Goal: Transaction & Acquisition: Purchase product/service

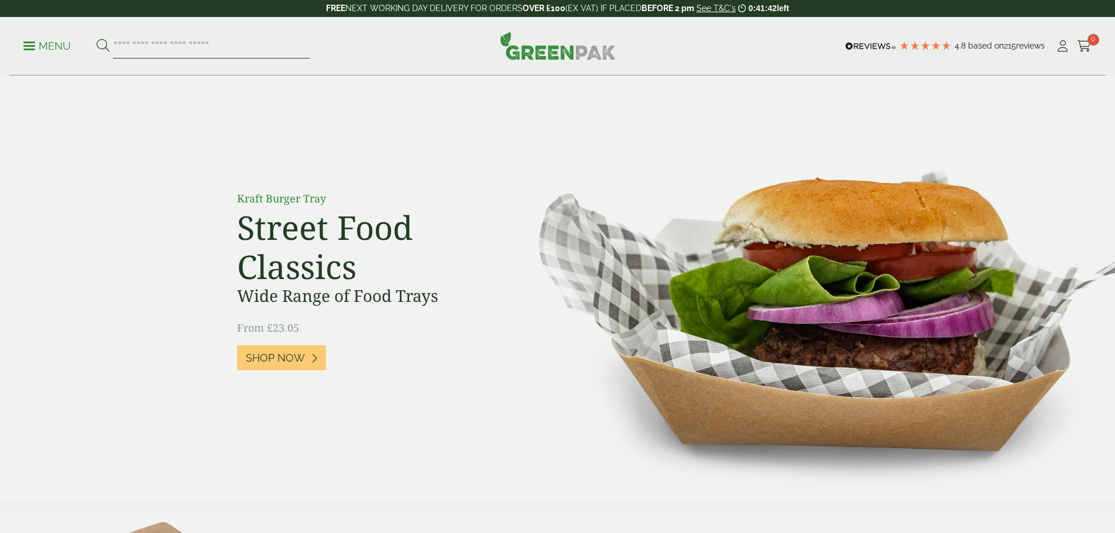
click at [152, 48] on input "search" at bounding box center [211, 46] width 197 height 25
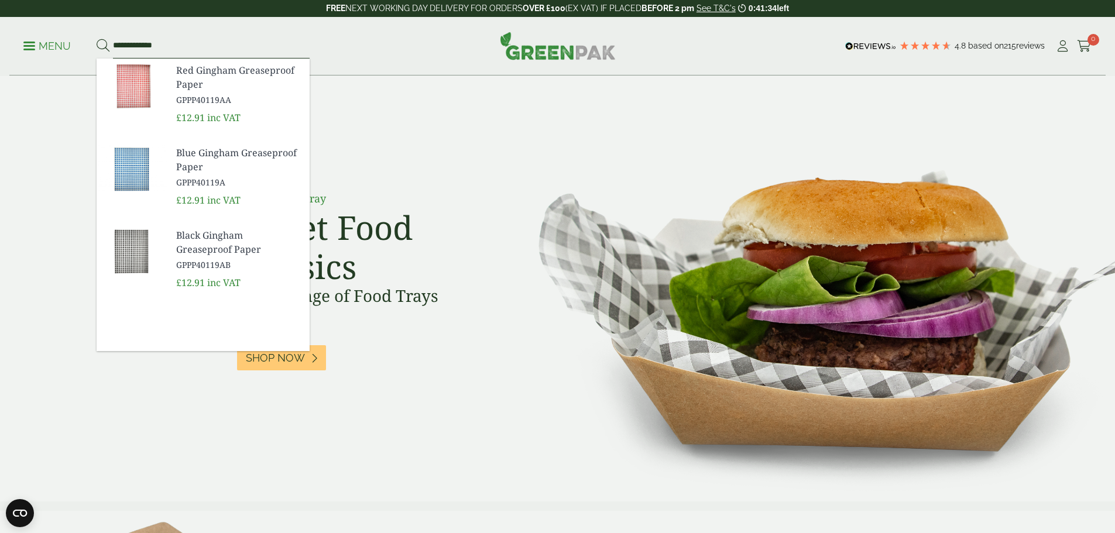
type input "**********"
click at [189, 77] on span "Red Gingham Greaseproof Paper" at bounding box center [238, 77] width 124 height 28
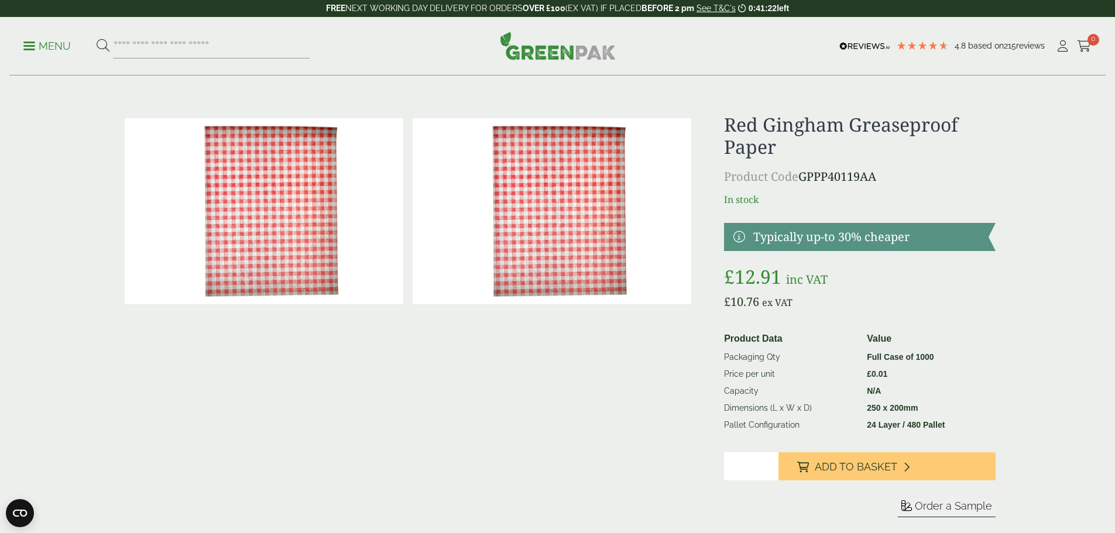
type input "*"
click at [769, 464] on input "*" at bounding box center [751, 467] width 54 height 28
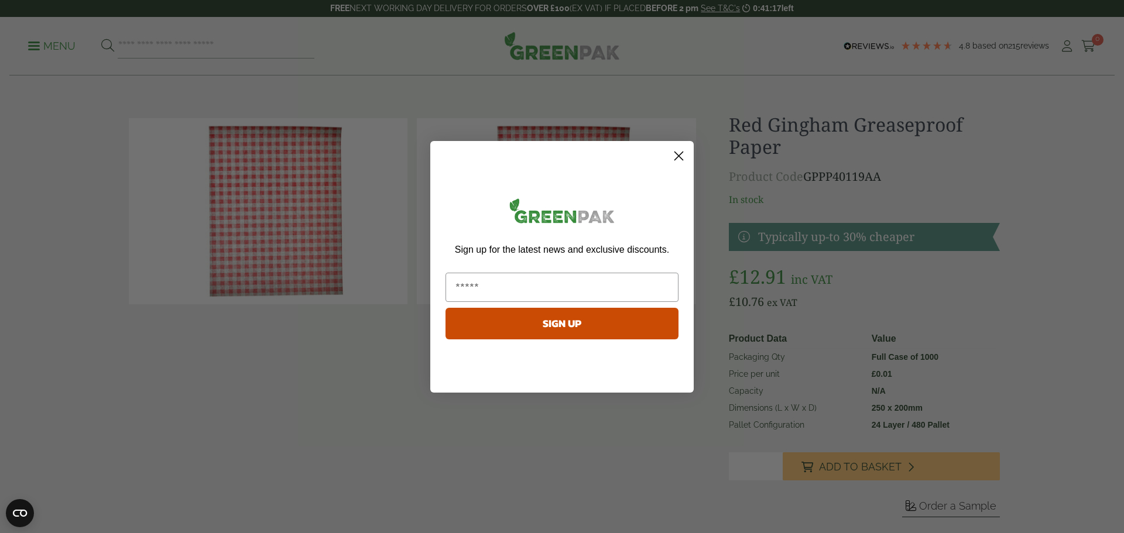
click at [684, 154] on circle "Close dialog" at bounding box center [678, 155] width 19 height 19
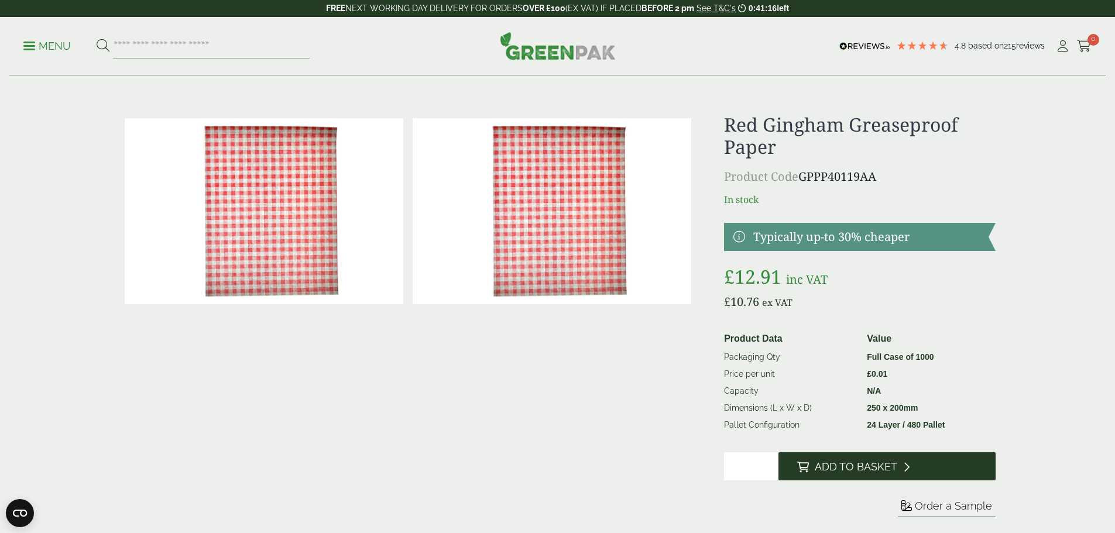
click at [829, 475] on button "Add to Basket" at bounding box center [887, 467] width 217 height 28
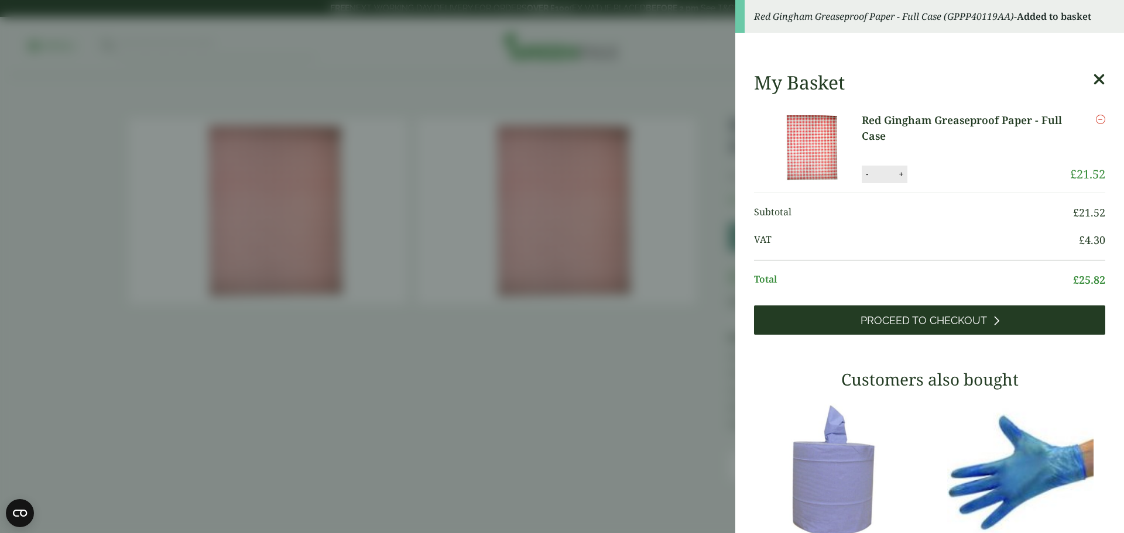
click at [885, 315] on span "Proceed to Checkout" at bounding box center [924, 320] width 126 height 13
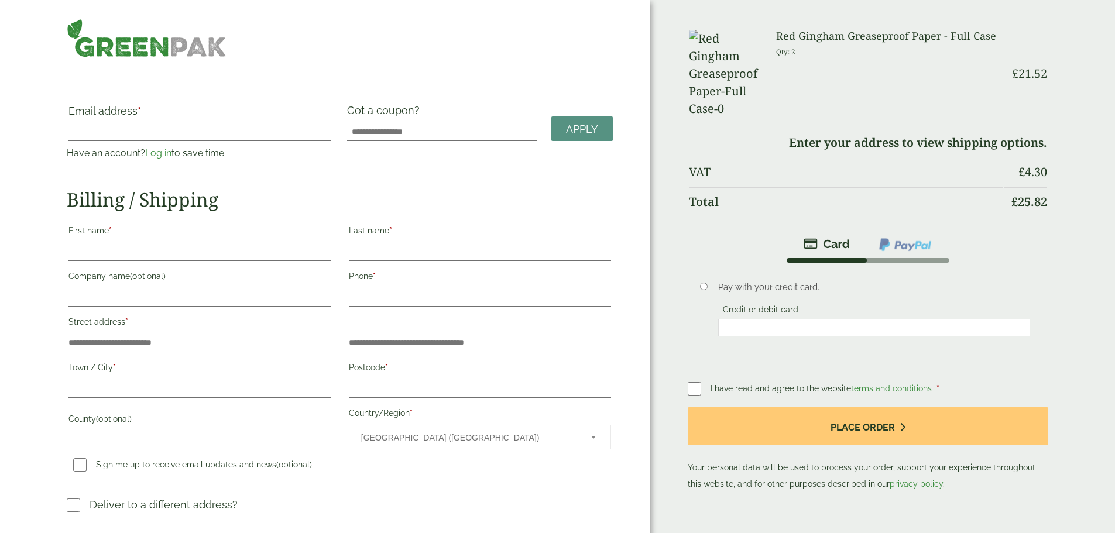
click at [185, 46] on img at bounding box center [147, 38] width 160 height 39
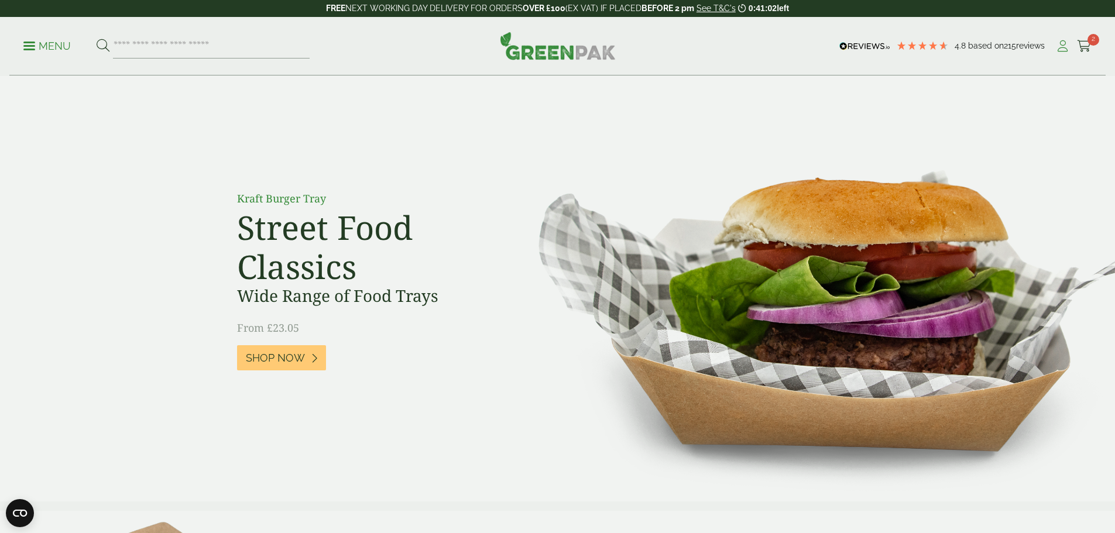
click at [1056, 45] on icon at bounding box center [1063, 46] width 15 height 12
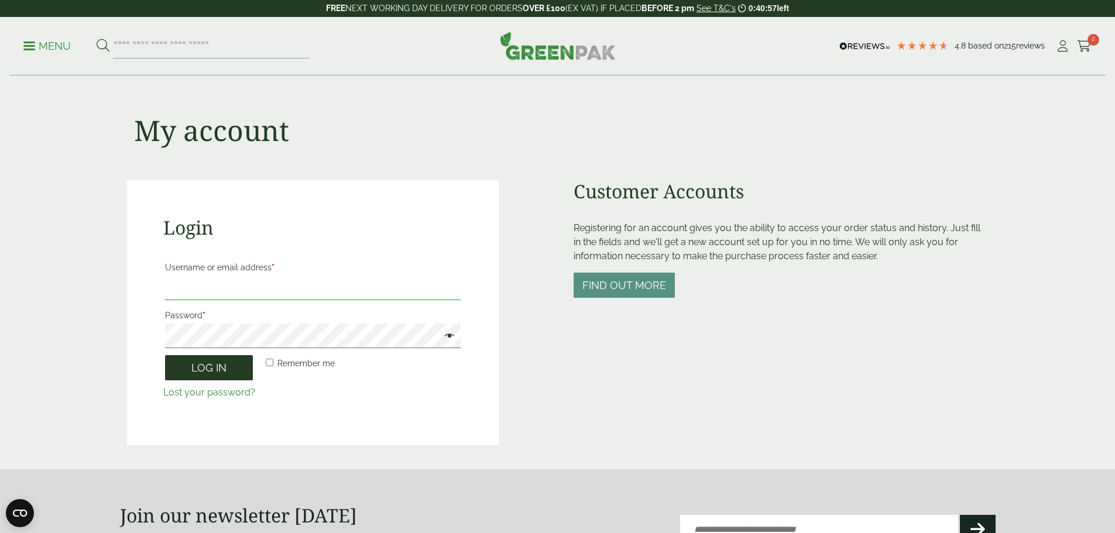
type input "**********"
click at [190, 369] on button "Log in" at bounding box center [209, 367] width 88 height 25
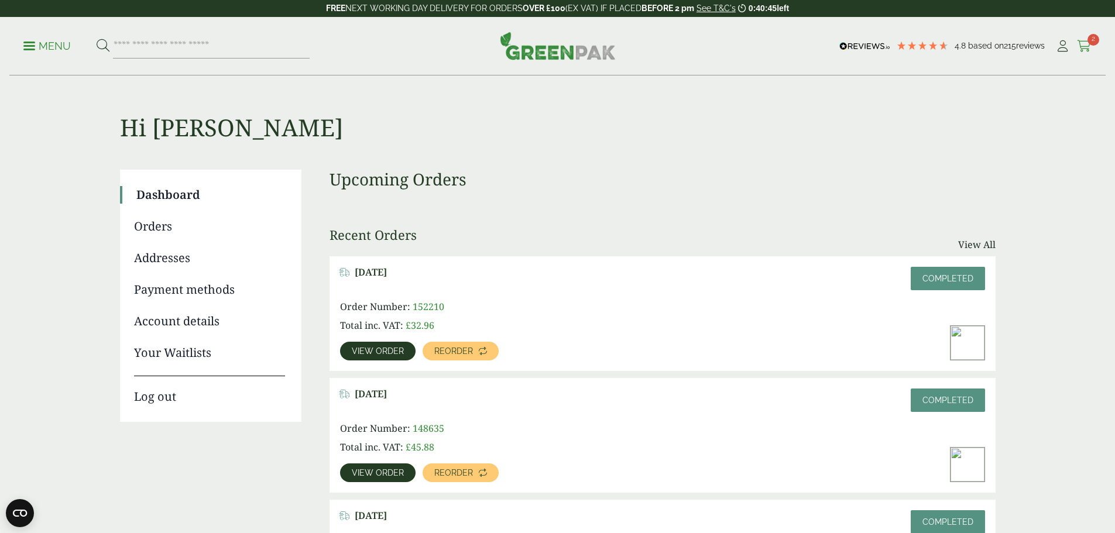
click at [1080, 44] on icon at bounding box center [1084, 46] width 15 height 12
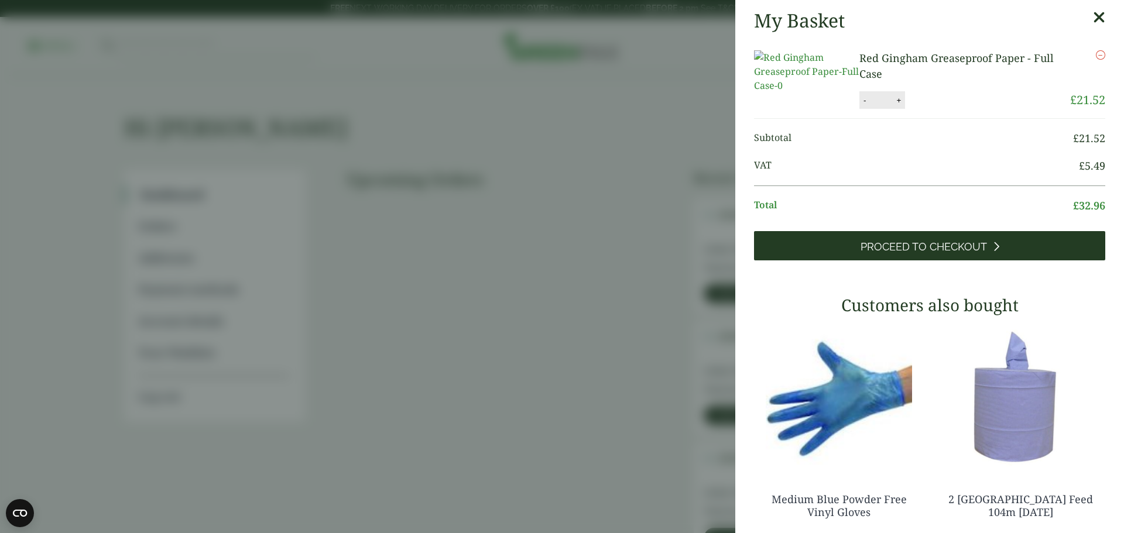
click at [960, 254] on span "Proceed to Checkout" at bounding box center [924, 247] width 126 height 13
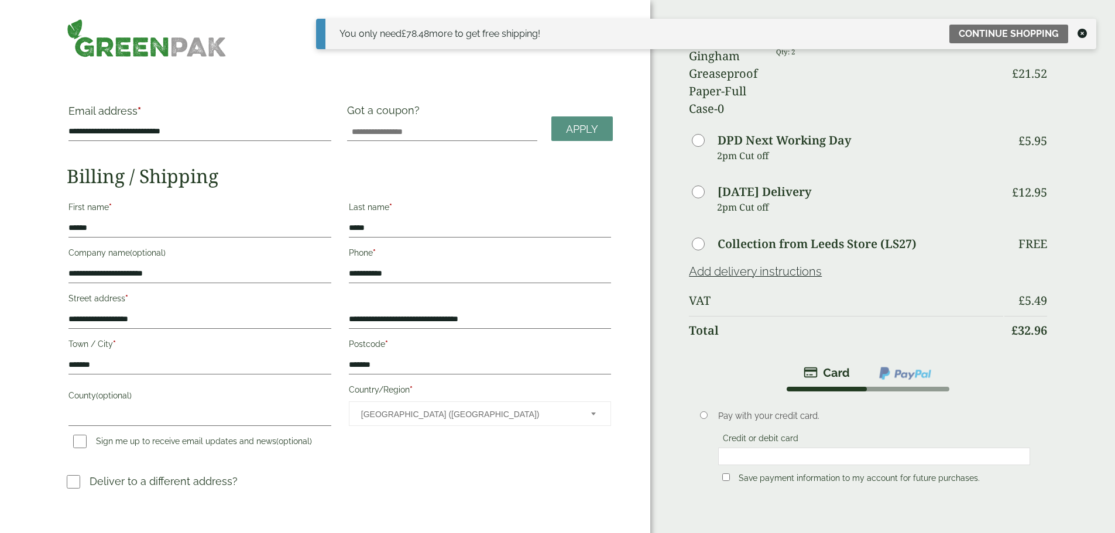
click at [1085, 35] on icon at bounding box center [1082, 33] width 9 height 9
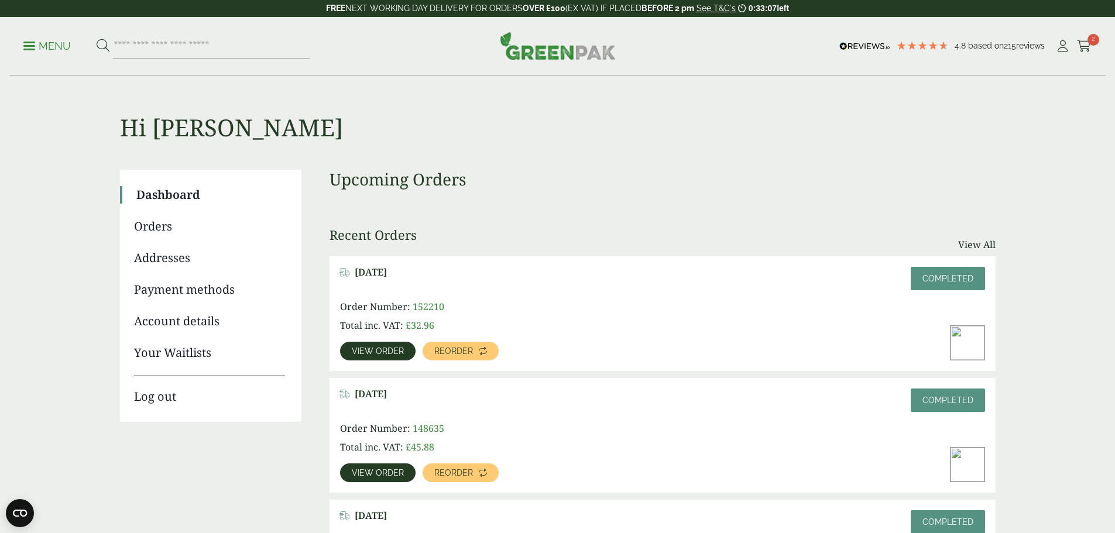
click at [1083, 46] on icon at bounding box center [1084, 46] width 15 height 12
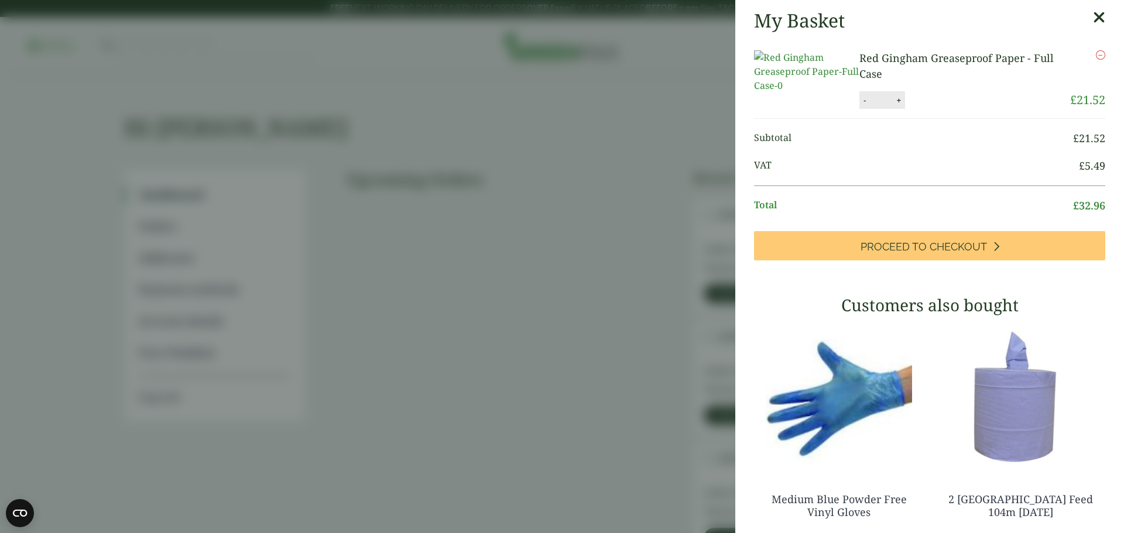
click at [902, 105] on button "+" at bounding box center [899, 100] width 12 height 10
type input "*"
click at [925, 110] on button "Update" at bounding box center [937, 101] width 59 height 18
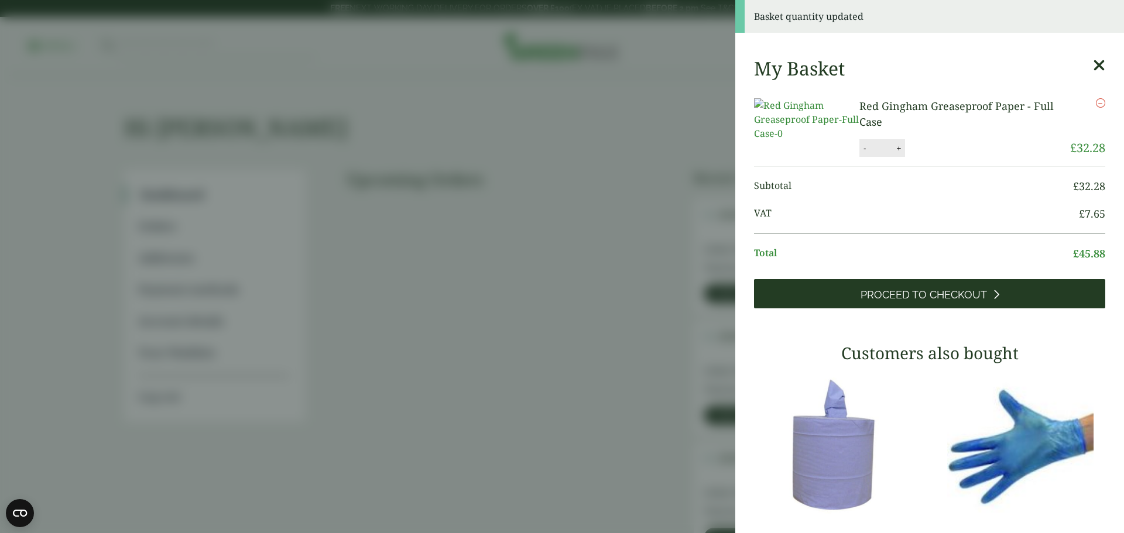
click at [948, 301] on span "Proceed to Checkout" at bounding box center [924, 295] width 126 height 13
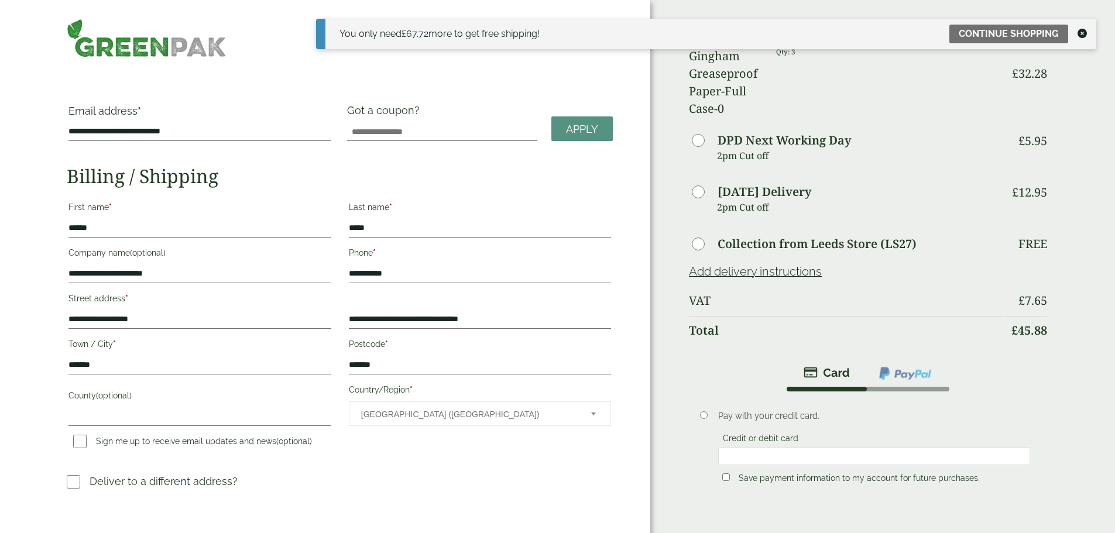
click at [1086, 34] on icon at bounding box center [1082, 33] width 9 height 9
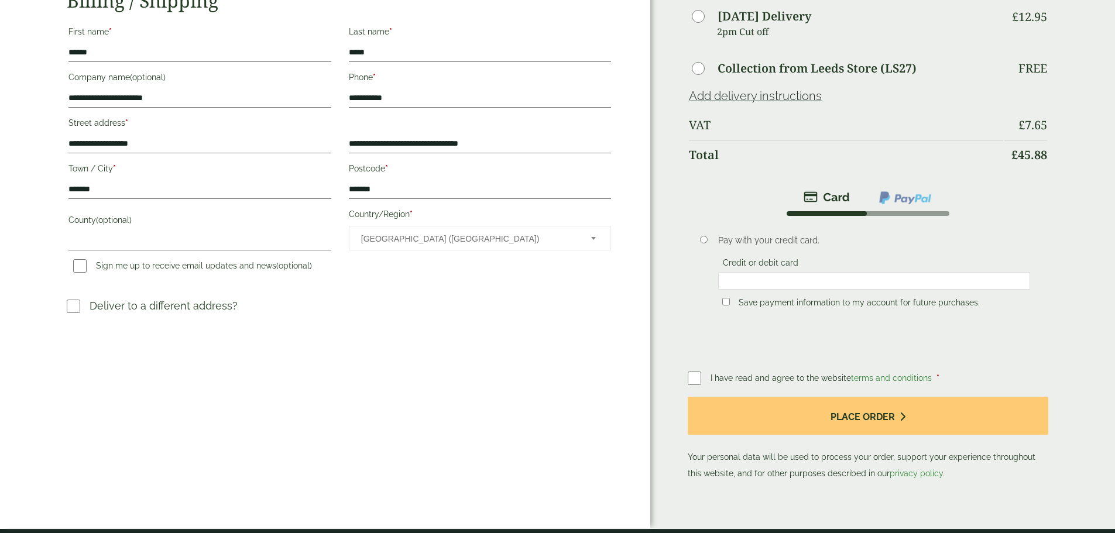
scroll to position [234, 0]
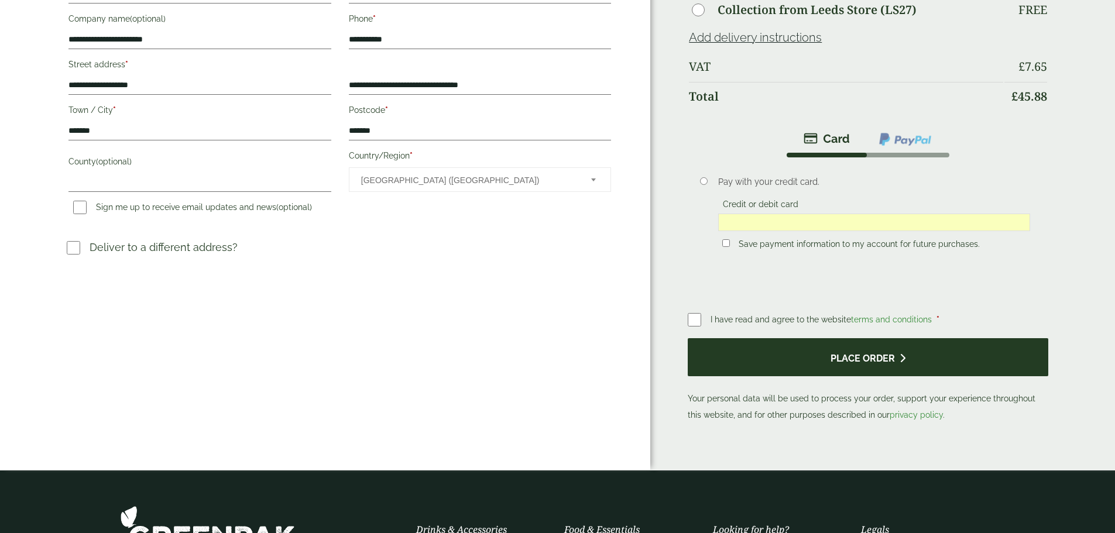
click at [841, 338] on button "Place order" at bounding box center [868, 357] width 360 height 38
